Goal: Task Accomplishment & Management: Complete application form

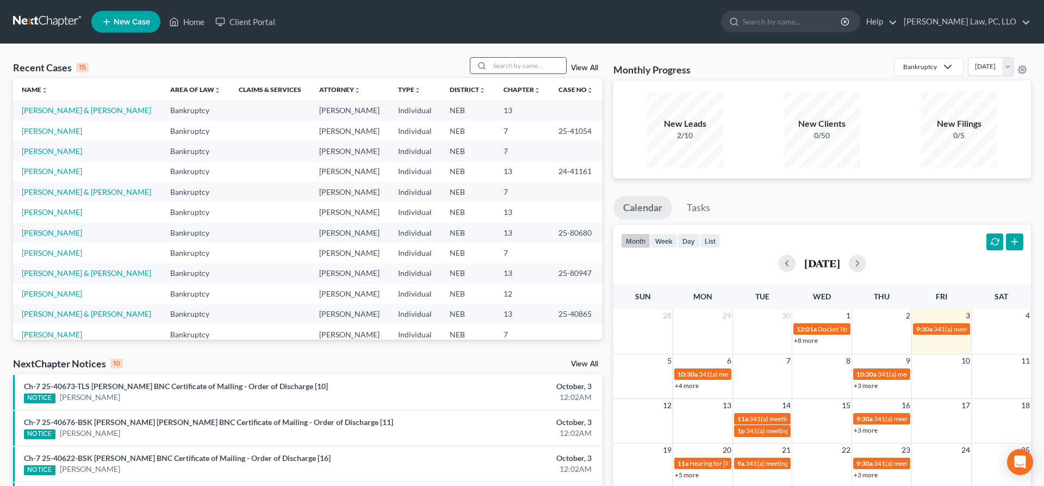
click at [525, 70] on input "search" at bounding box center [528, 66] width 76 height 16
type input "lautrup"
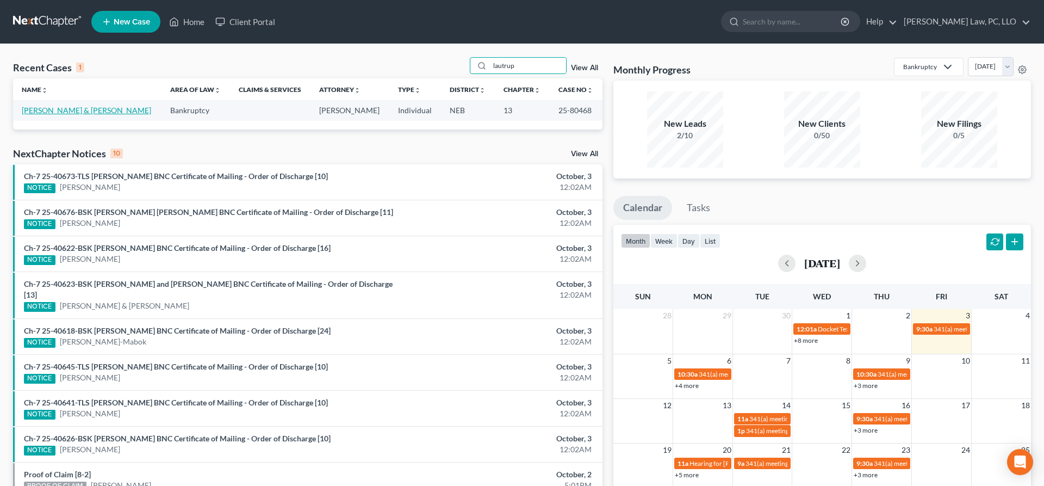
click at [113, 108] on link "[PERSON_NAME] & [PERSON_NAME]" at bounding box center [86, 110] width 129 height 9
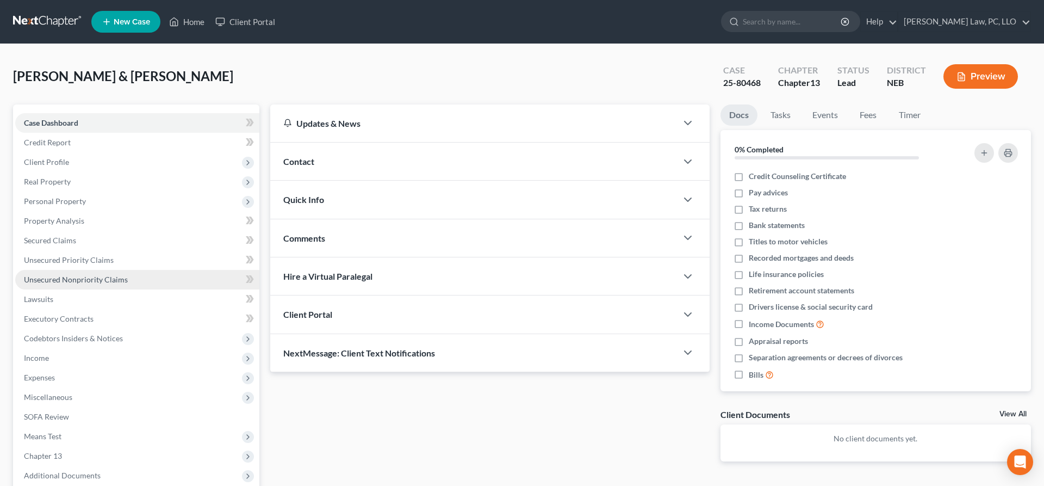
click at [51, 274] on link "Unsecured Nonpriority Claims" at bounding box center [137, 280] width 244 height 20
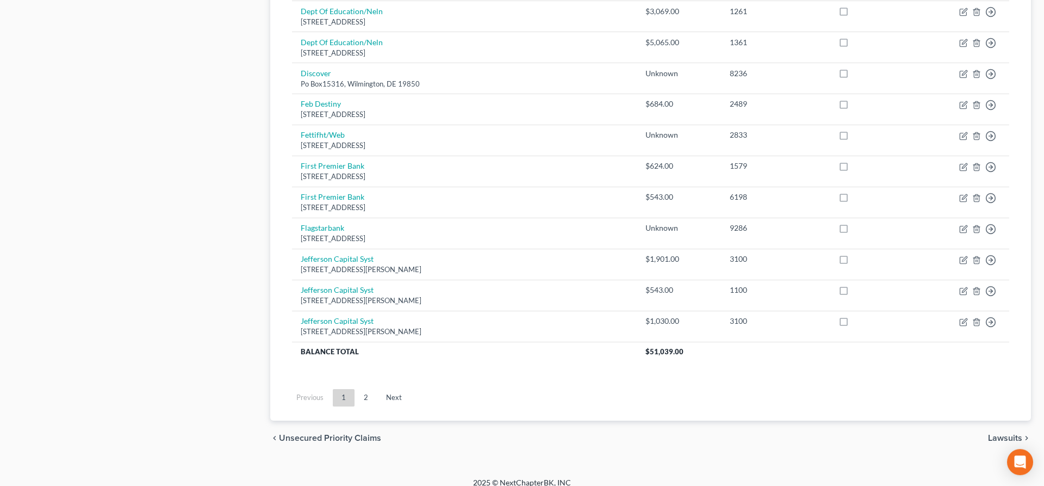
scroll to position [773, 0]
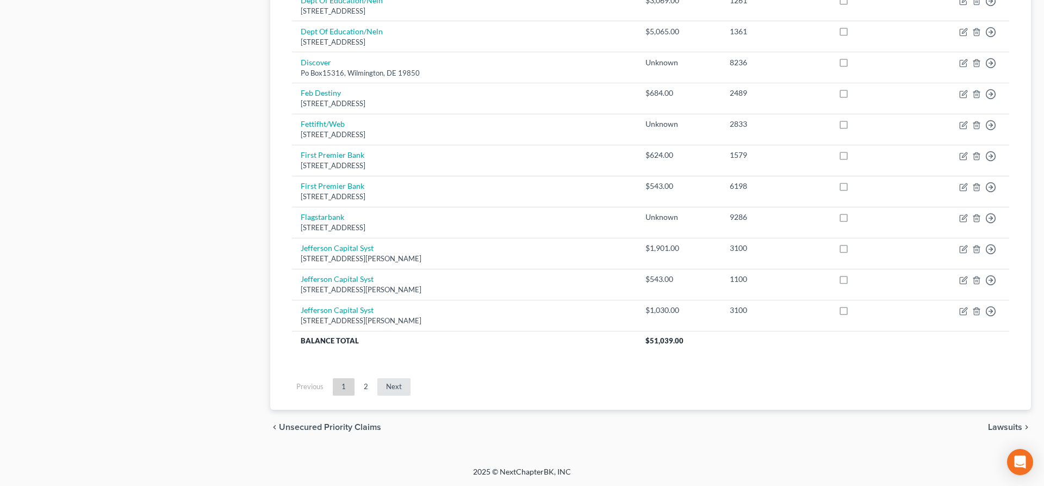
click at [383, 387] on link "Next" at bounding box center [393, 386] width 33 height 17
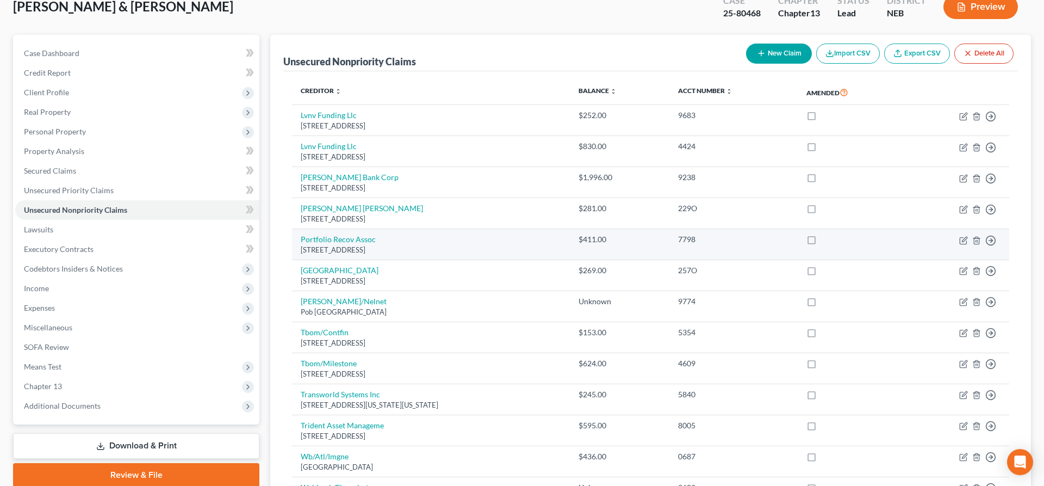
scroll to position [24, 0]
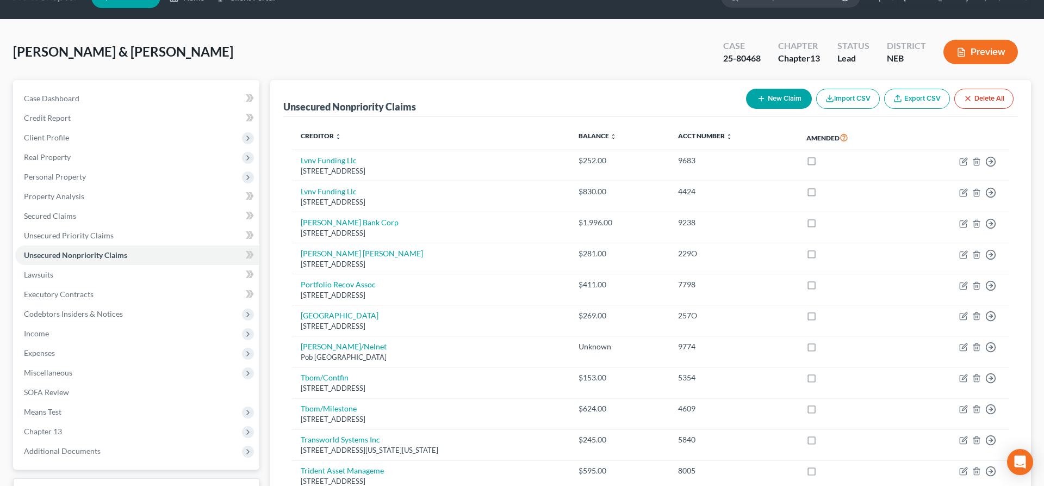
click at [780, 97] on button "New Claim" at bounding box center [779, 99] width 66 height 20
select select "2"
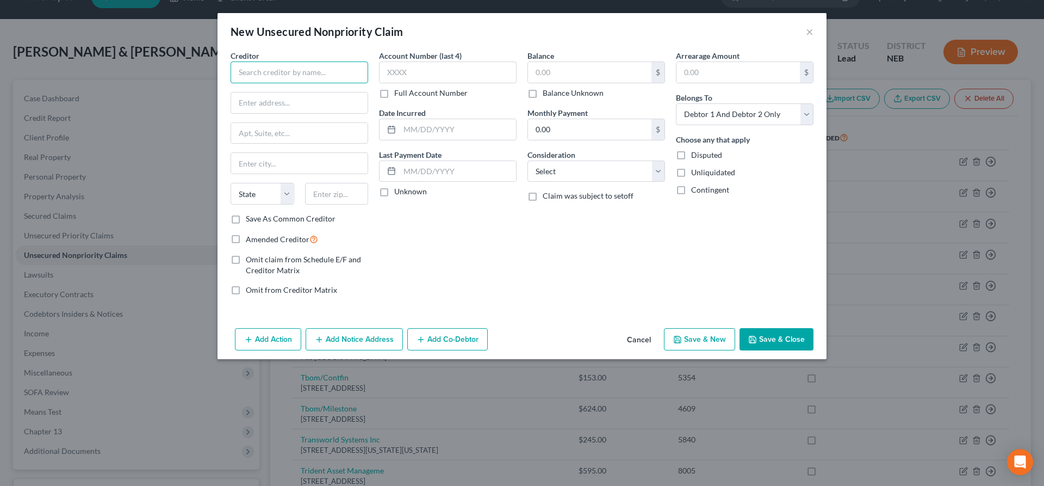
click at [342, 79] on input "text" at bounding box center [300, 72] width 138 height 22
type input "Accord Group"
click at [633, 339] on button "Cancel" at bounding box center [638, 340] width 41 height 22
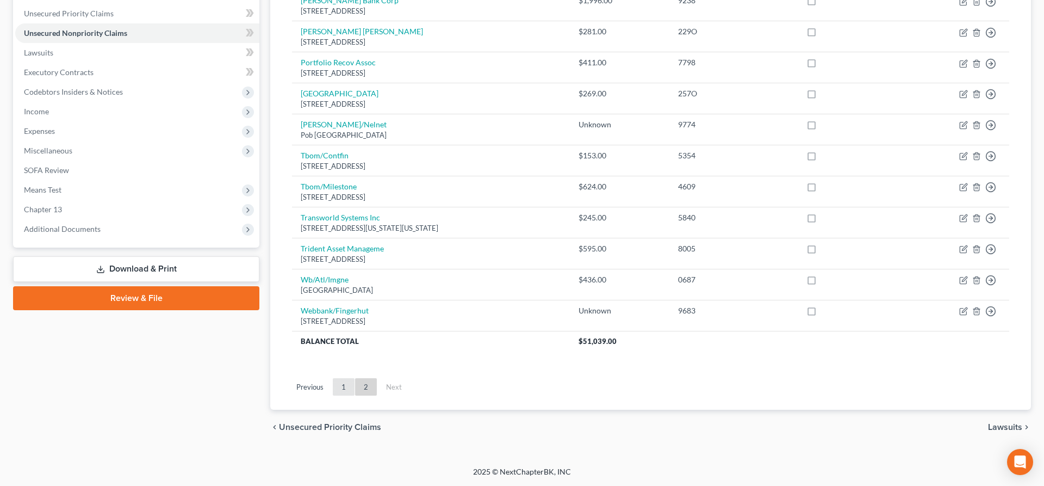
click at [349, 393] on link "1" at bounding box center [344, 386] width 22 height 17
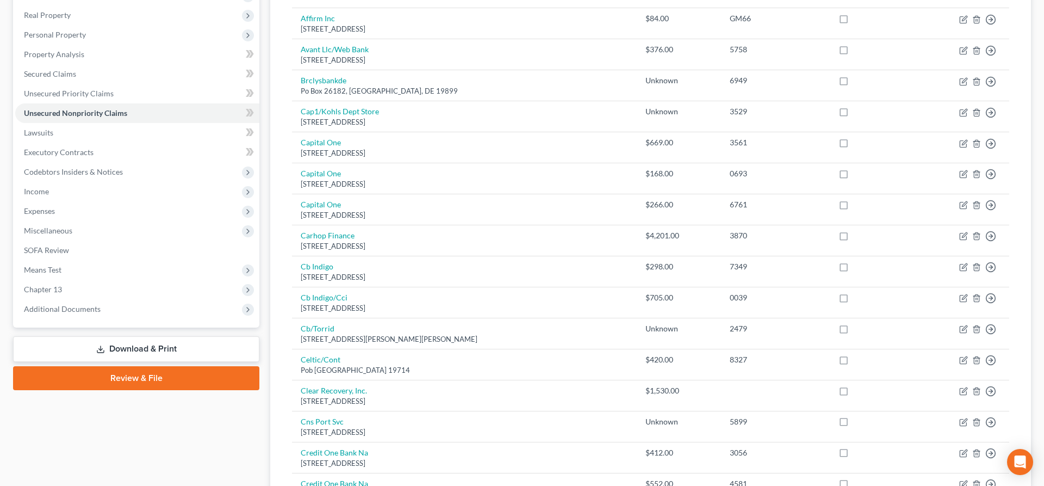
scroll to position [55, 0]
